Goal: Task Accomplishment & Management: Manage account settings

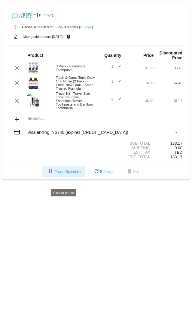
click at [65, 174] on span "pause Pause Schedule" at bounding box center [63, 172] width 33 height 4
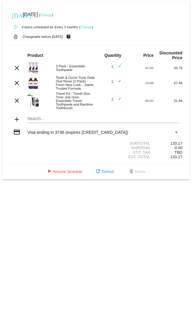
click at [85, 27] on link "Change" at bounding box center [86, 27] width 12 height 4
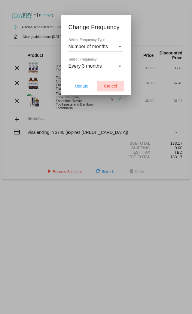
click at [109, 87] on span "Cancel" at bounding box center [110, 86] width 13 height 5
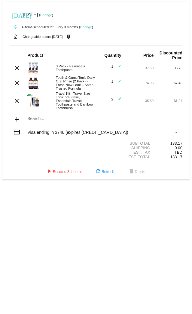
click at [90, 27] on link "Change" at bounding box center [86, 27] width 12 height 4
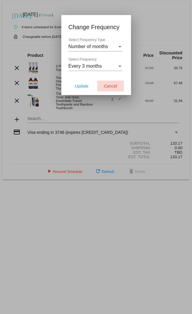
click at [110, 85] on span "Cancel" at bounding box center [110, 86] width 13 height 5
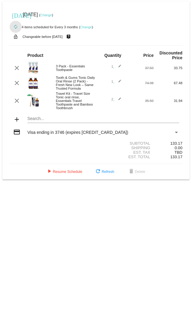
click at [17, 27] on mat-icon "autorenew" at bounding box center [15, 26] width 7 height 7
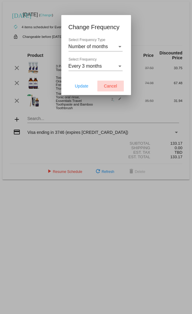
click at [110, 87] on span "Cancel" at bounding box center [110, 86] width 13 height 5
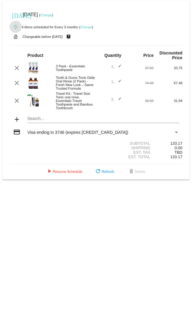
click at [52, 14] on link "Change" at bounding box center [46, 15] width 12 height 4
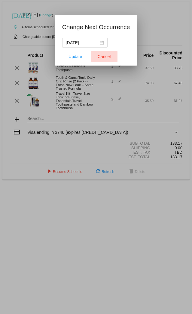
click at [105, 58] on span "Cancel" at bounding box center [104, 56] width 13 height 5
